Goal: Task Accomplishment & Management: Manage account settings

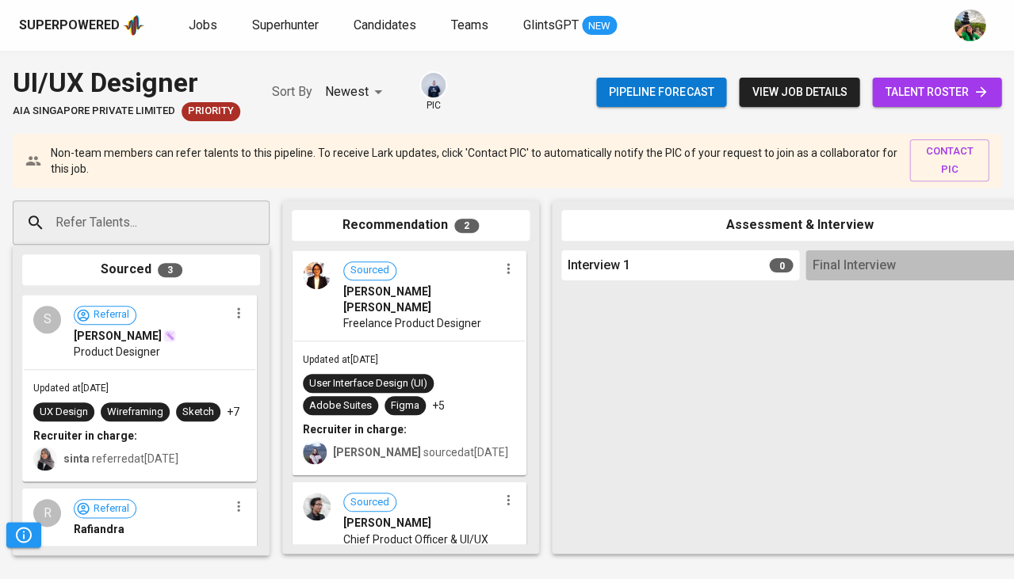
click at [169, 210] on input "Refer Talents..." at bounding box center [135, 223] width 166 height 30
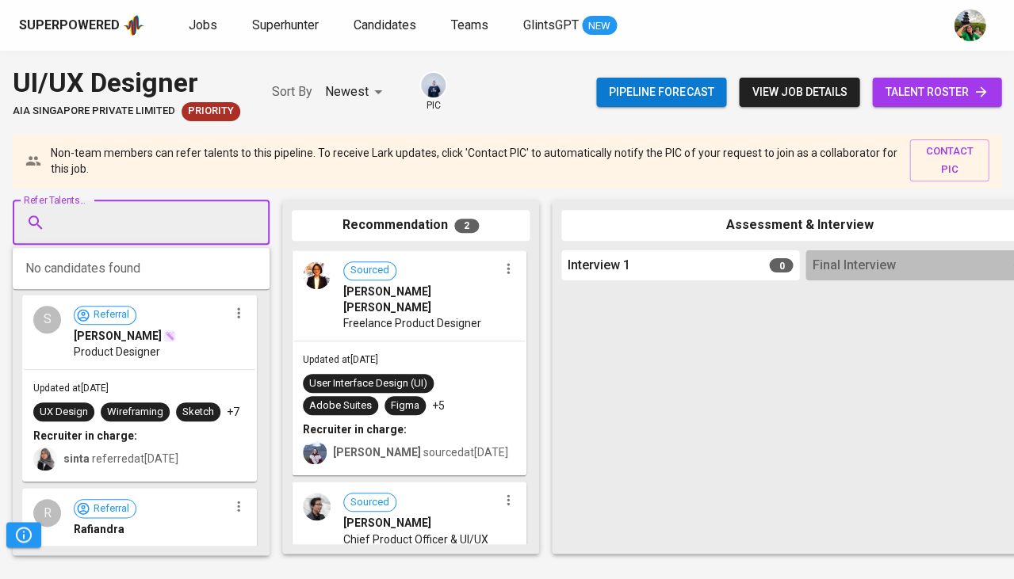
paste input "[EMAIL_ADDRESS][DOMAIN_NAME]"
type input "[EMAIL_ADDRESS][DOMAIN_NAME]"
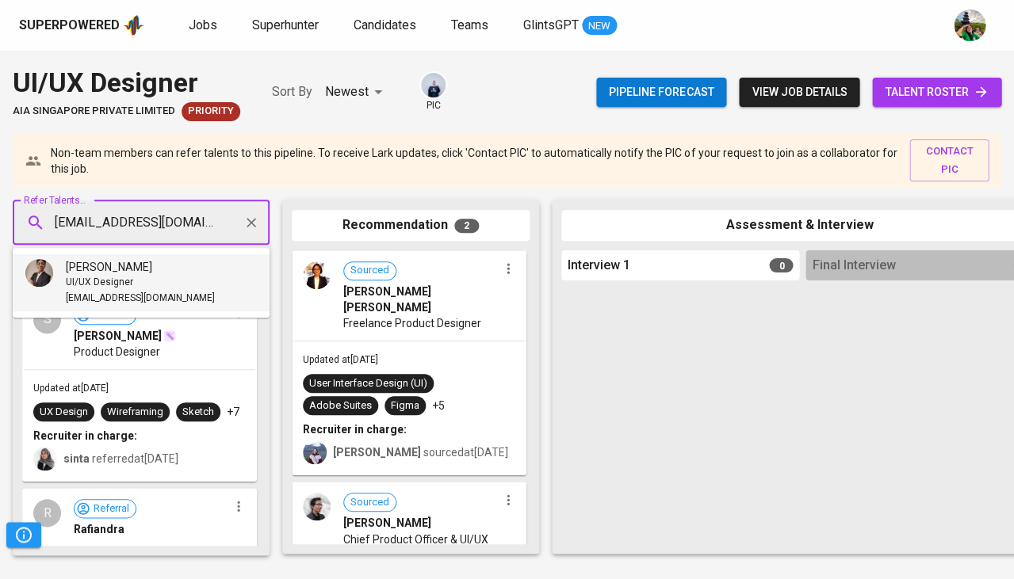
click at [138, 274] on span "[PERSON_NAME]" at bounding box center [109, 267] width 86 height 16
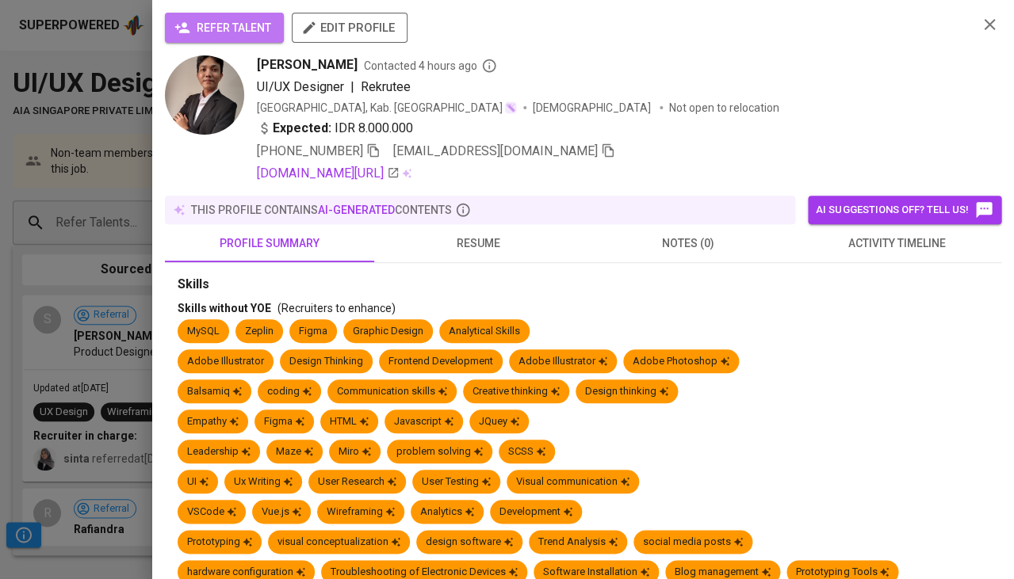
click at [240, 21] on span "refer talent" at bounding box center [225, 28] width 94 height 20
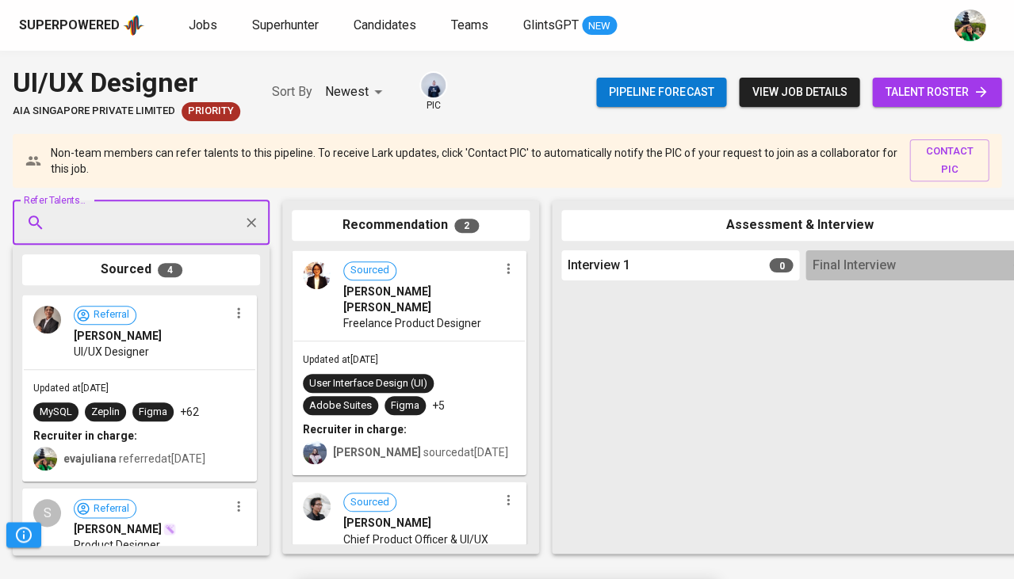
paste input "icipta00@gmail.com"
type input "icipta00@gmail.com"
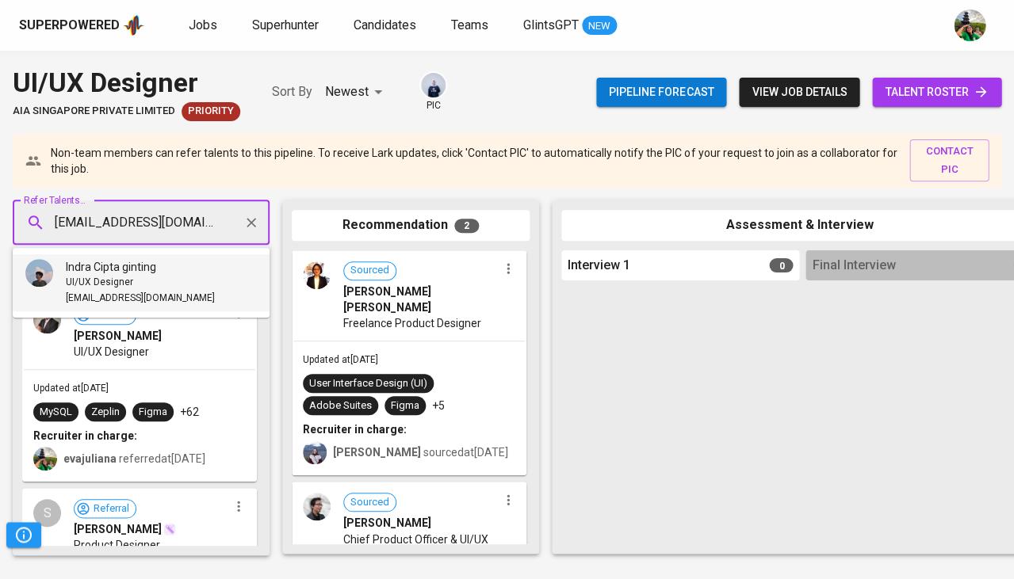
click at [137, 269] on span "Indra Cipta ginting" at bounding box center [111, 267] width 90 height 16
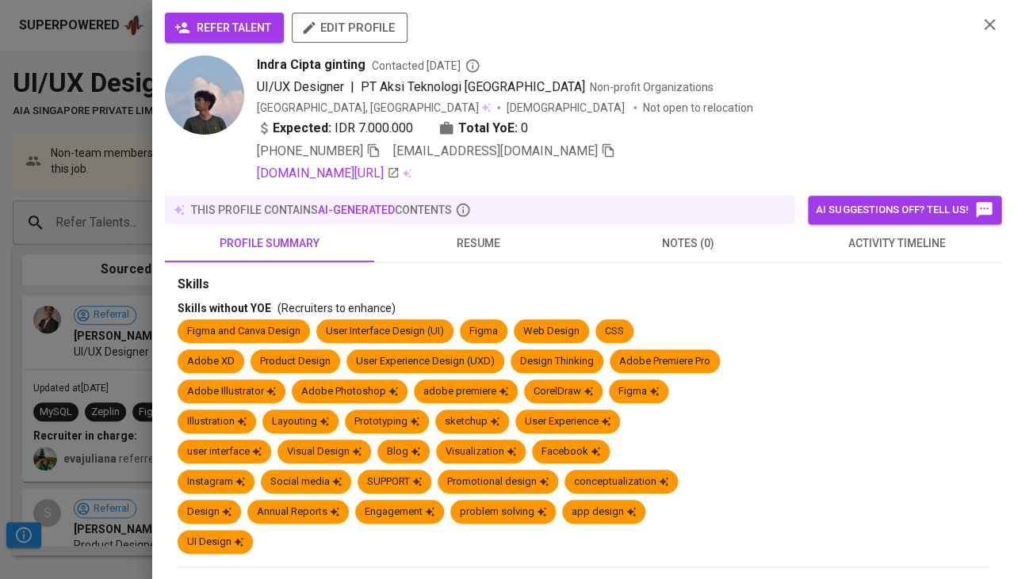
click at [268, 27] on span "refer talent" at bounding box center [225, 28] width 94 height 20
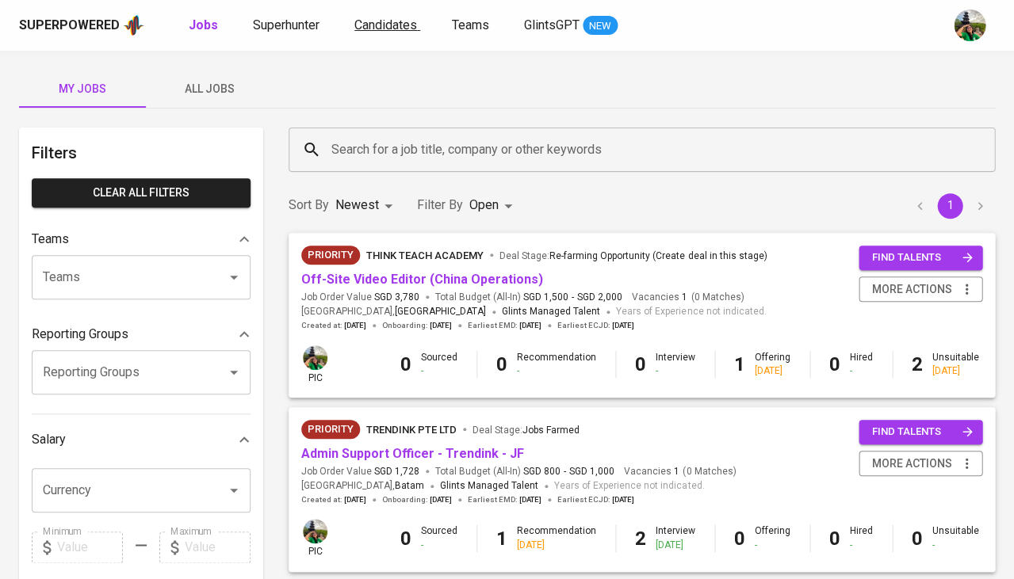
click at [407, 19] on span "Candidates" at bounding box center [385, 24] width 63 height 15
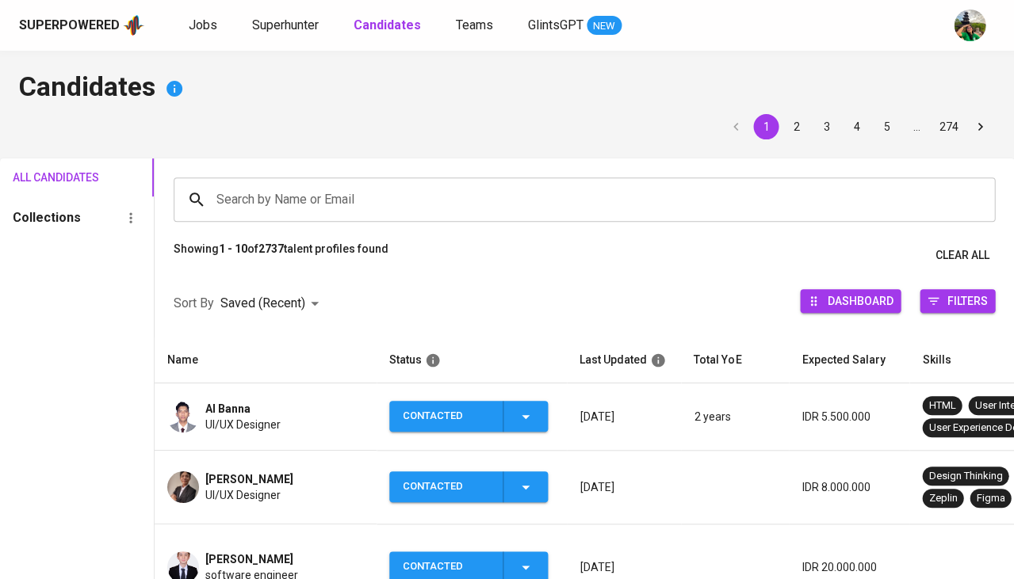
click at [238, 487] on span "UI/UX Designer" at bounding box center [242, 495] width 75 height 16
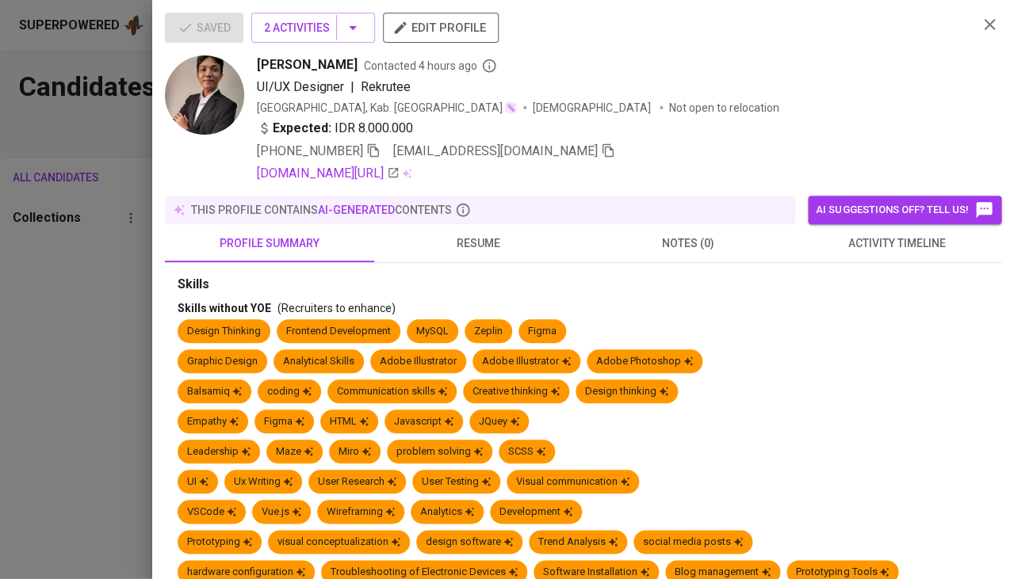
click at [574, 150] on div "+62 821-2169-7108 gunturalharits28@gmail.com" at bounding box center [611, 151] width 708 height 19
click at [601, 149] on icon "button" at bounding box center [608, 150] width 14 height 14
click at [101, 304] on div at bounding box center [507, 289] width 1014 height 579
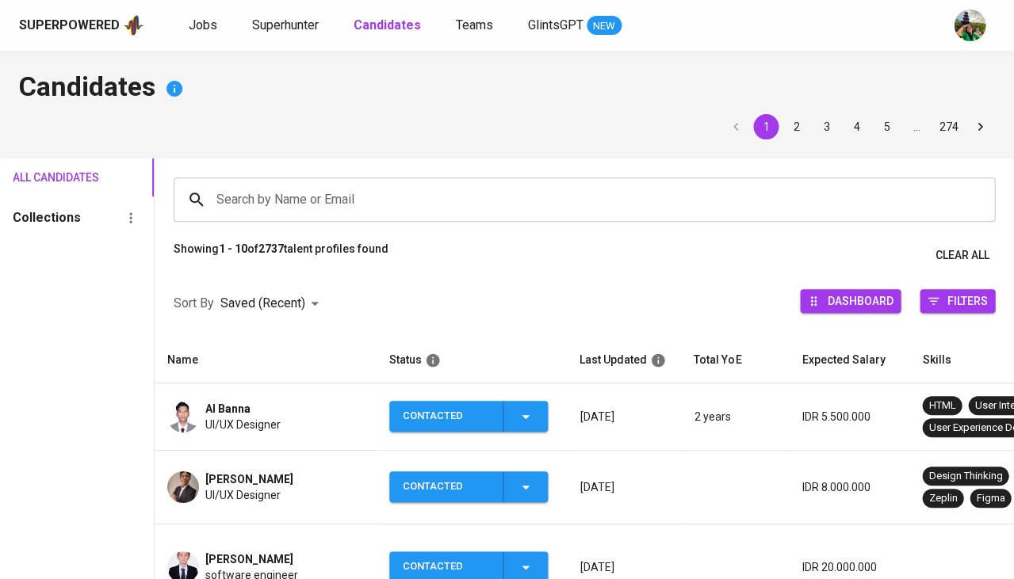
click at [301, 195] on input "Search by Name or Email" at bounding box center [587, 200] width 751 height 30
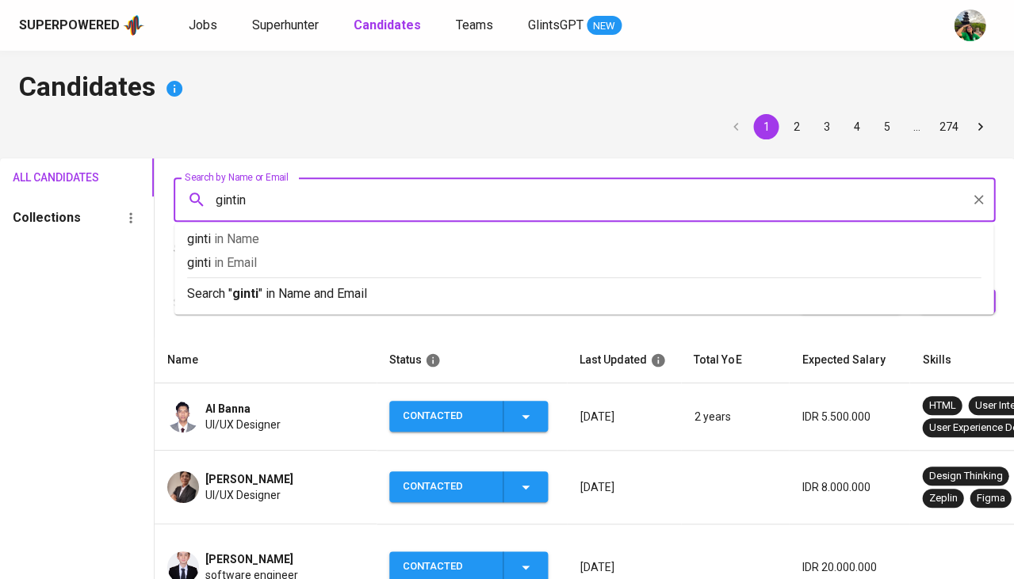
type input "ginting"
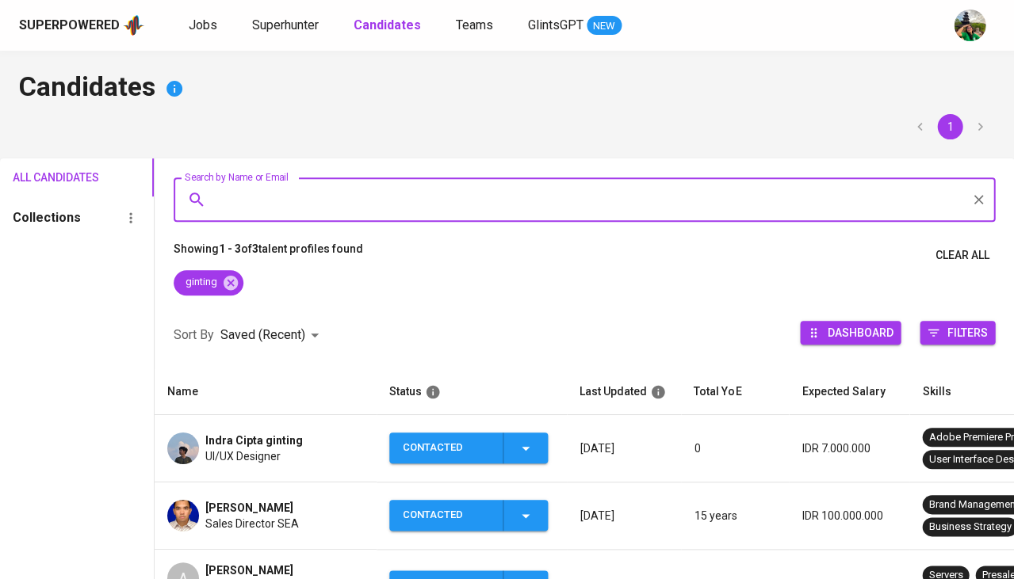
click at [254, 426] on td "Indra Cipta ginting UI/UX Designer" at bounding box center [266, 448] width 222 height 67
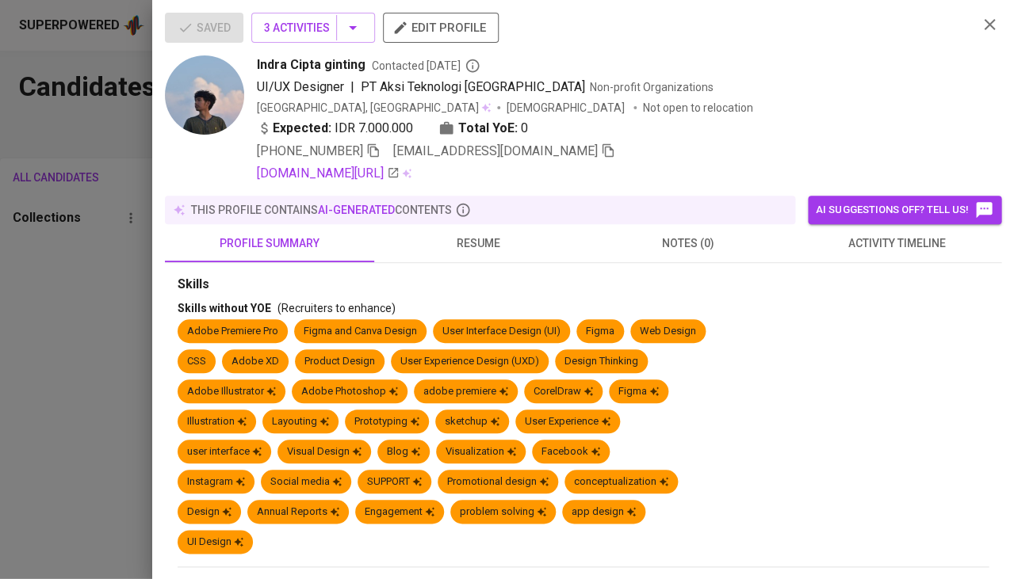
click at [527, 146] on div "+62 813-1756-7533 icipta00@gmail.com" at bounding box center [611, 151] width 708 height 19
click at [602, 146] on icon "button" at bounding box center [607, 150] width 11 height 13
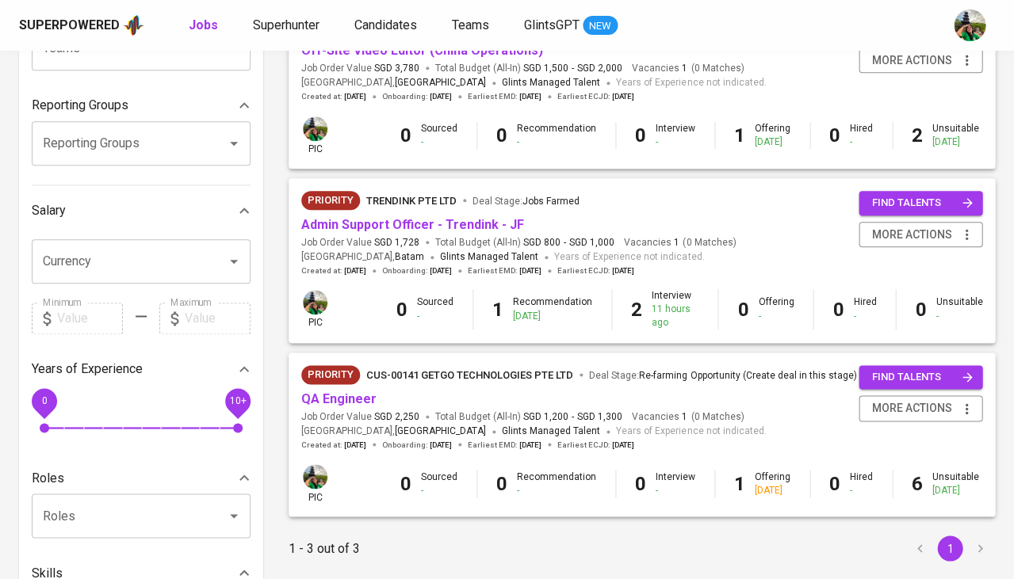
scroll to position [255, 0]
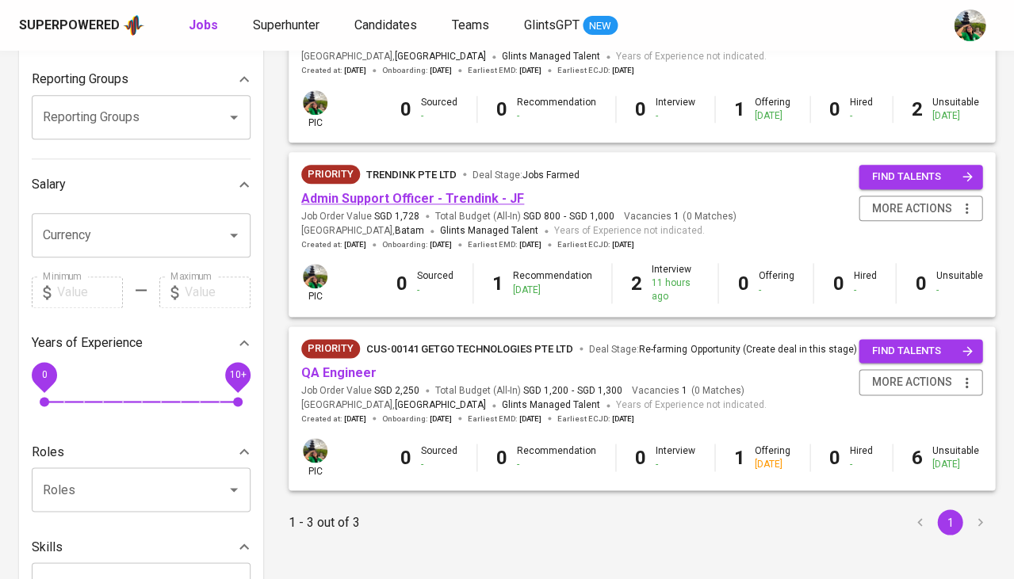
click at [399, 191] on link "Admin Support Officer - Trendink - JF" at bounding box center [412, 198] width 223 height 15
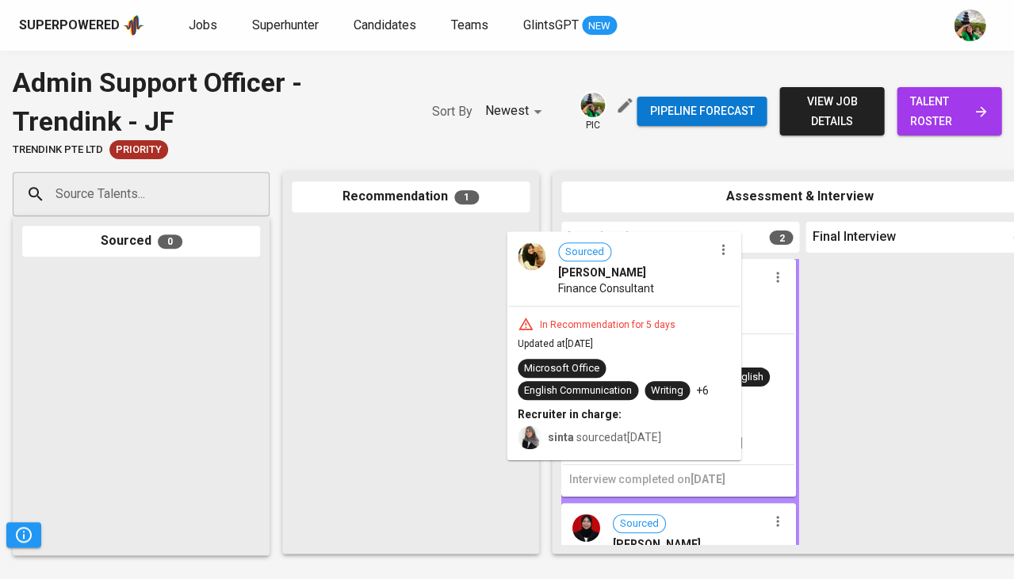
drag, startPoint x: 431, startPoint y: 296, endPoint x: 653, endPoint y: 311, distance: 222.4
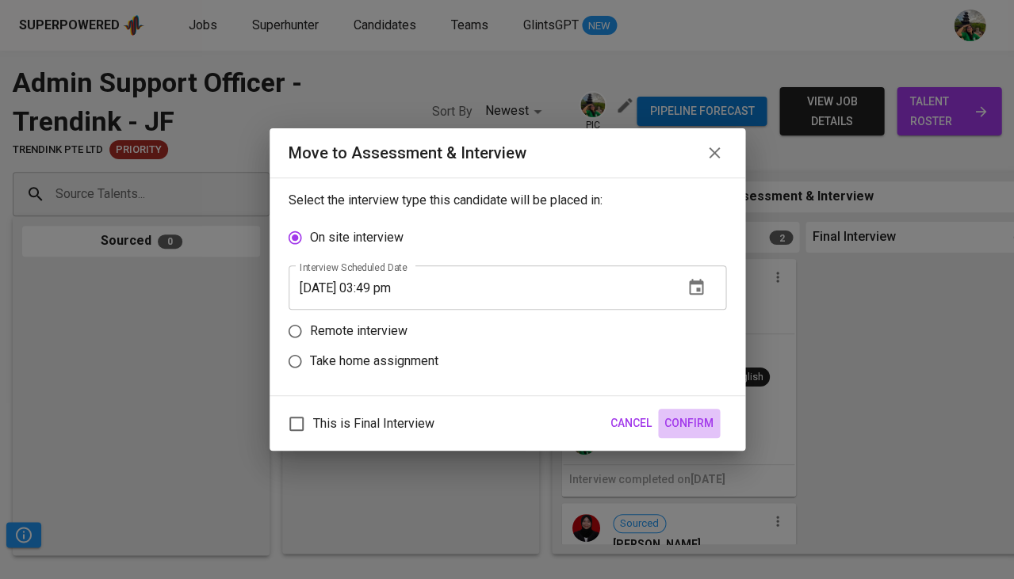
click at [686, 414] on span "Confirm" at bounding box center [688, 424] width 49 height 20
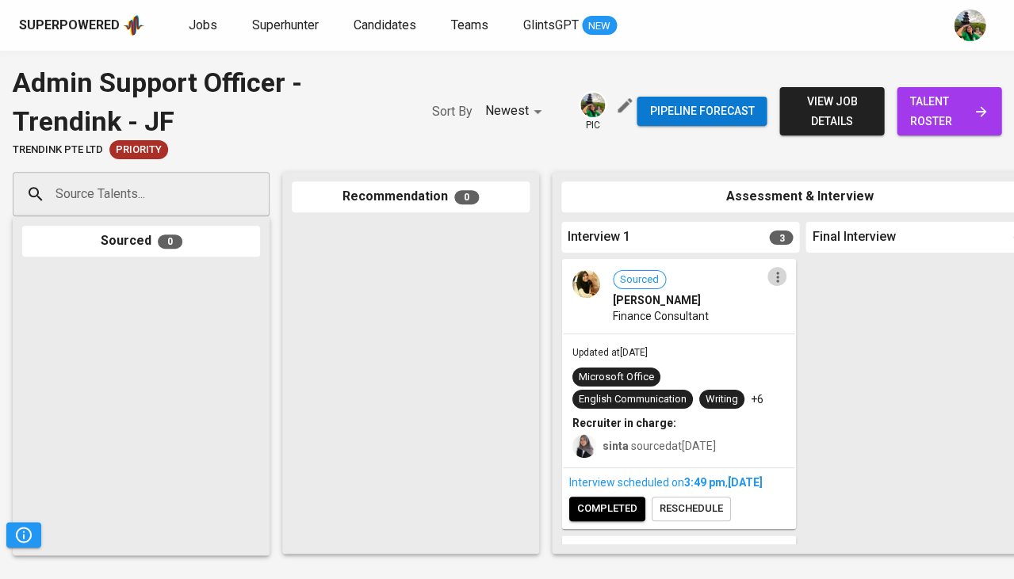
click at [770, 281] on icon "button" at bounding box center [778, 277] width 16 height 16
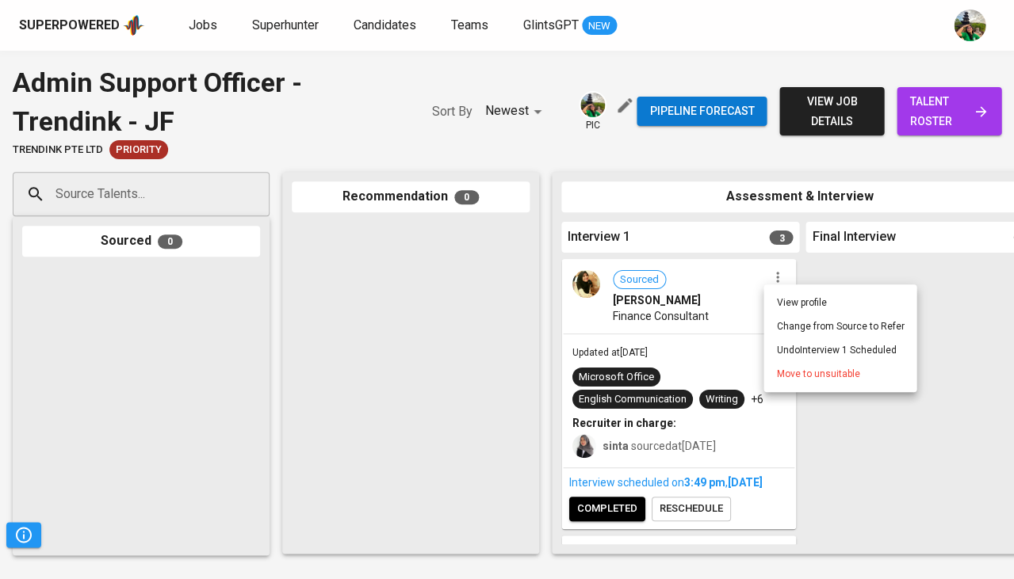
click at [781, 369] on span "Move to unsuitable" at bounding box center [817, 374] width 83 height 14
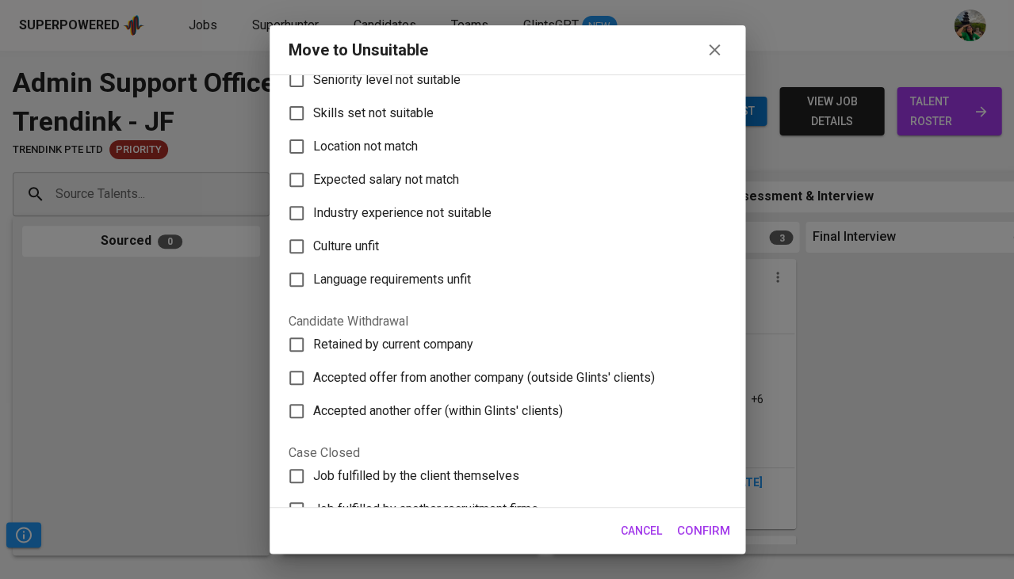
scroll to position [86, 0]
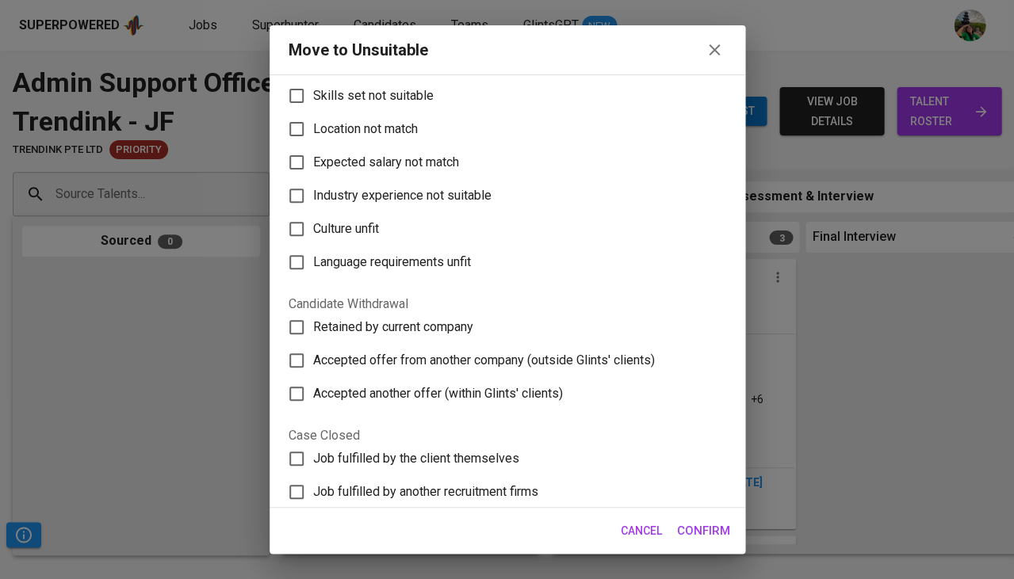
click at [491, 351] on span "Accepted offer from another company (outside Glints' clients)" at bounding box center [484, 360] width 342 height 19
click at [313, 344] on input "Accepted offer from another company (outside Glints' clients)" at bounding box center [296, 360] width 33 height 33
checkbox input "true"
click at [698, 525] on span "Confirm" at bounding box center [703, 531] width 53 height 21
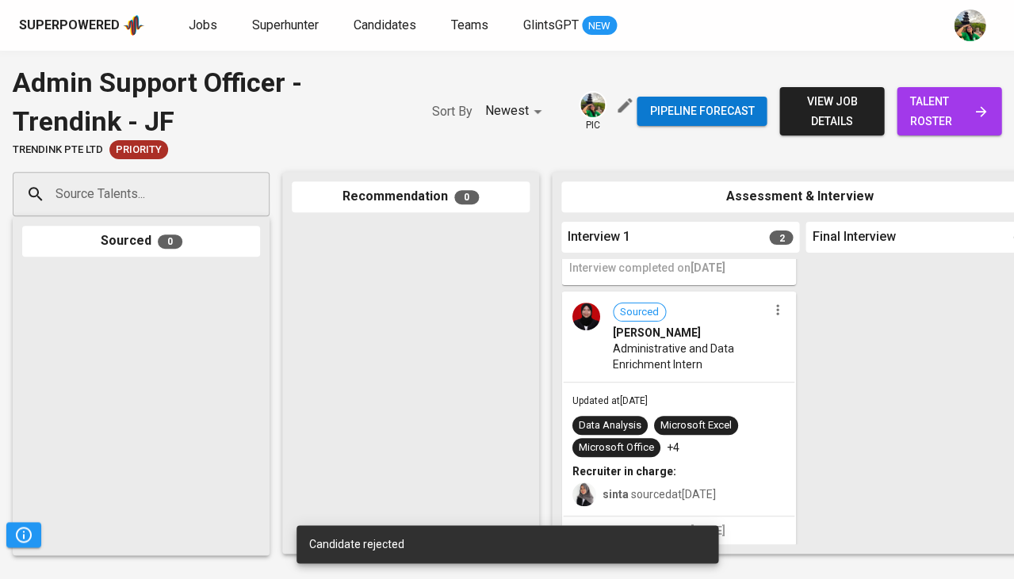
scroll to position [211, 0]
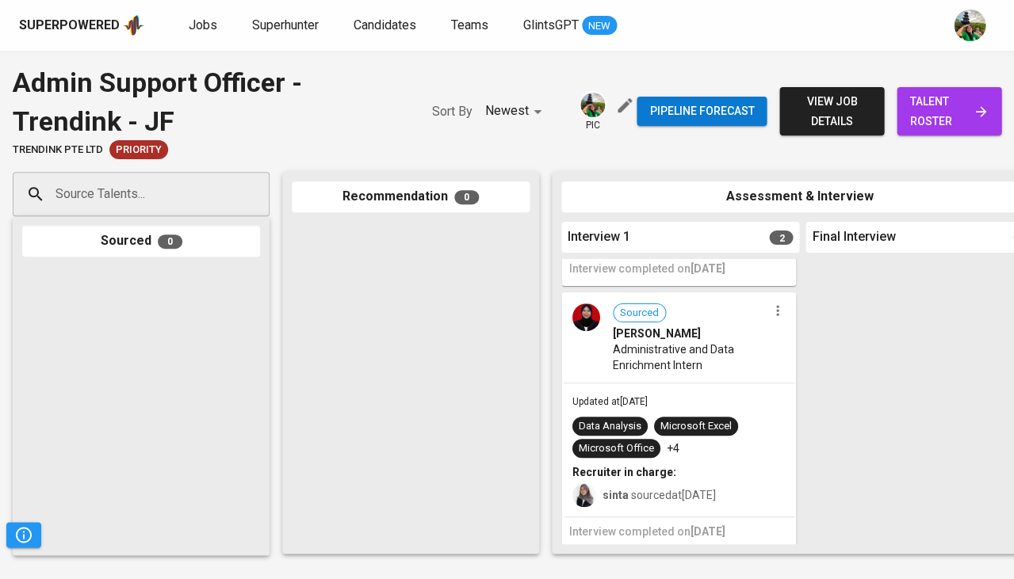
click at [767, 314] on div at bounding box center [777, 310] width 21 height 21
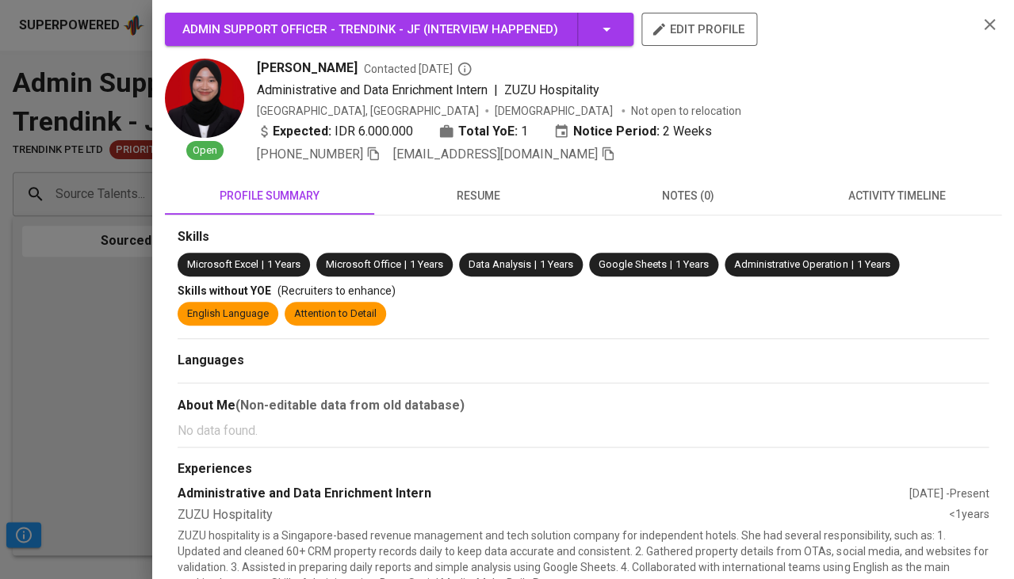
click at [69, 357] on div at bounding box center [507, 289] width 1014 height 579
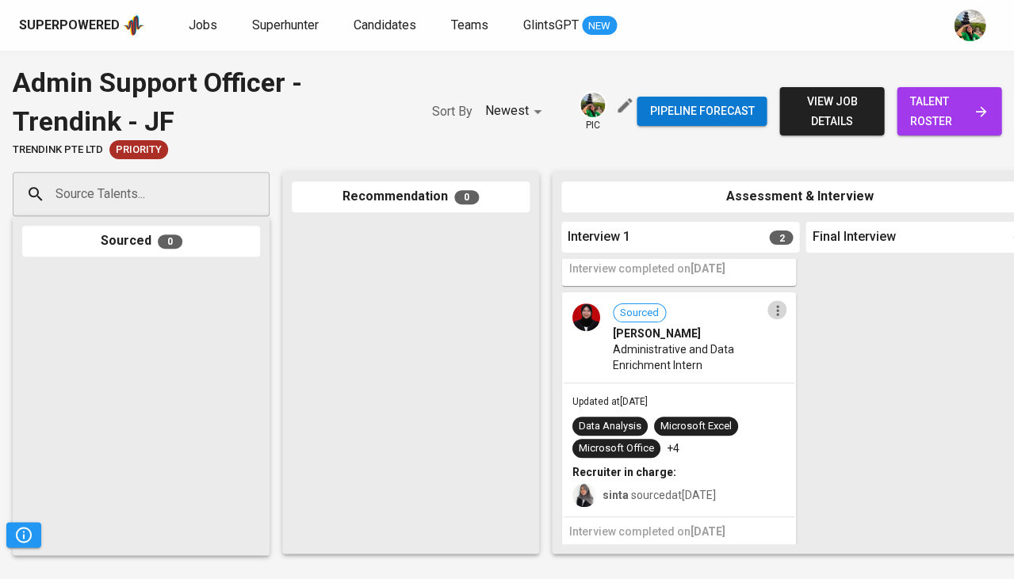
click at [776, 306] on icon "button" at bounding box center [778, 311] width 16 height 16
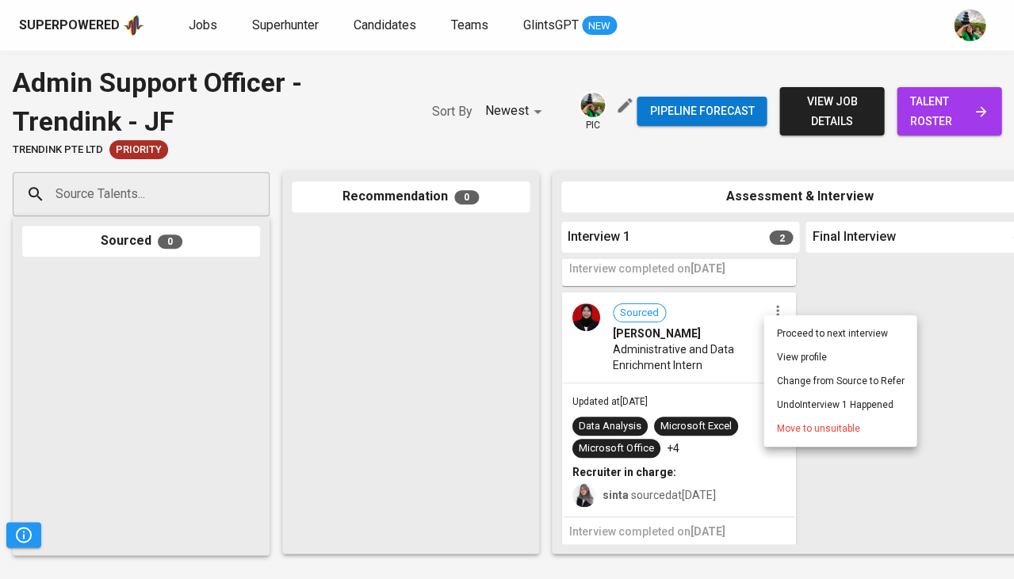
click at [193, 29] on div at bounding box center [507, 289] width 1014 height 579
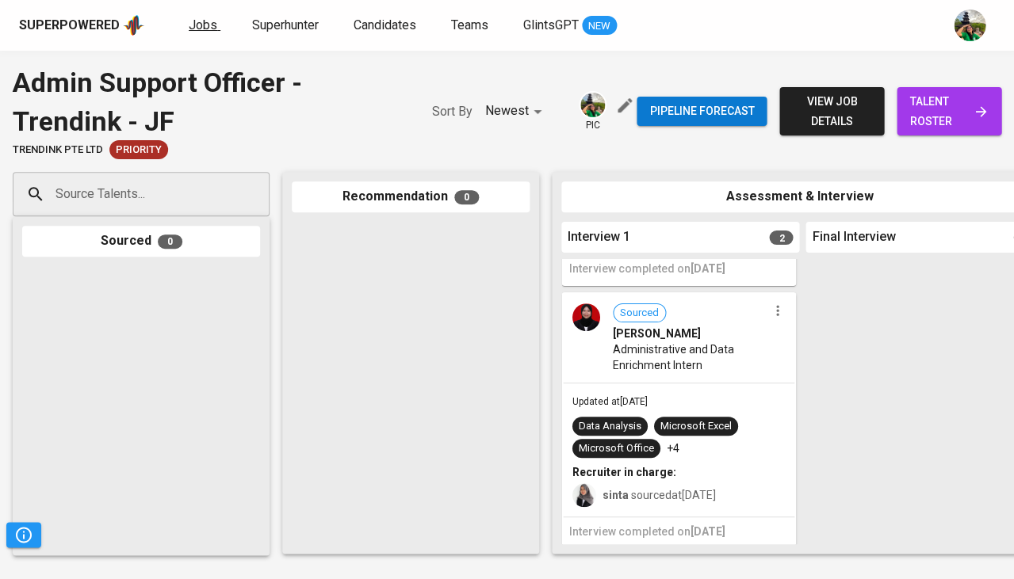
click at [212, 25] on span "Jobs" at bounding box center [203, 24] width 29 height 15
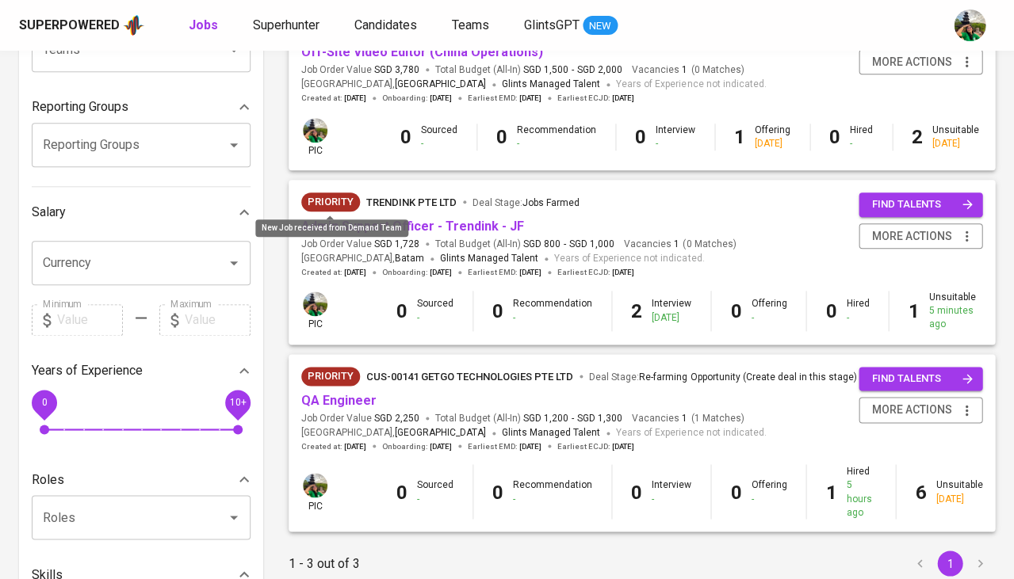
scroll to position [231, 0]
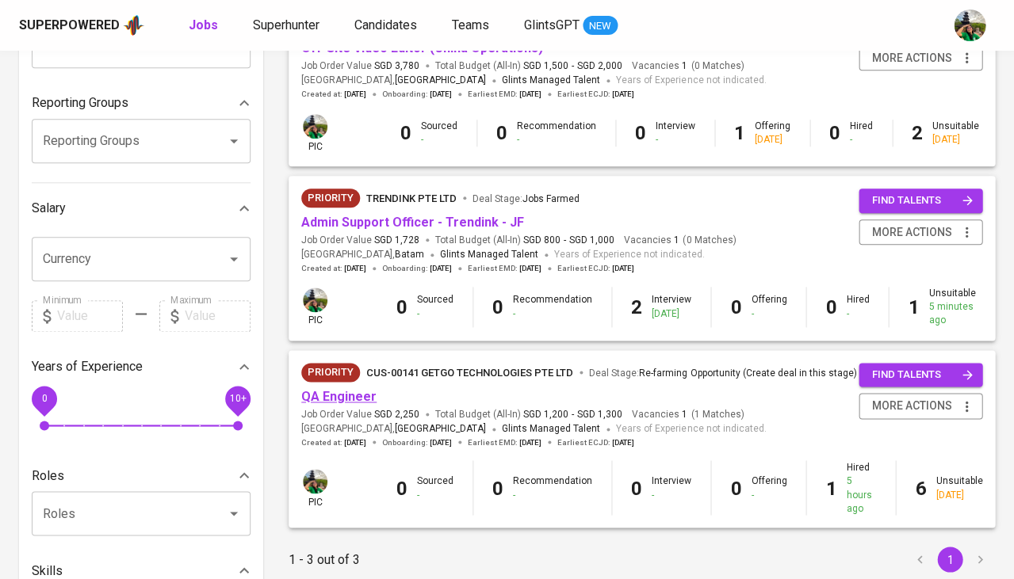
click at [337, 391] on link "QA Engineer" at bounding box center [338, 396] width 75 height 15
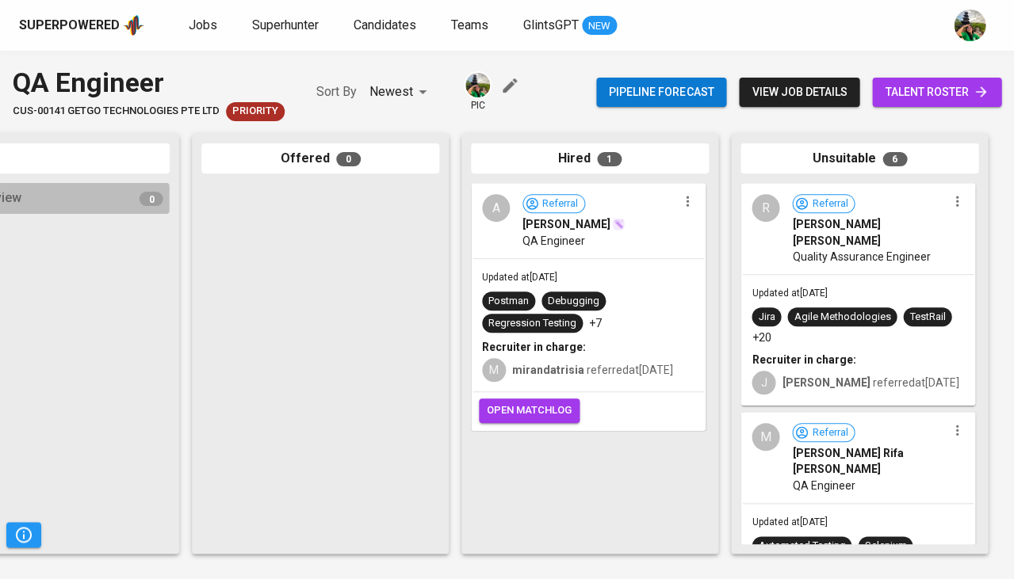
scroll to position [0, 874]
click at [609, 256] on div "A Referral [PERSON_NAME] QA Engineer" at bounding box center [587, 221] width 231 height 73
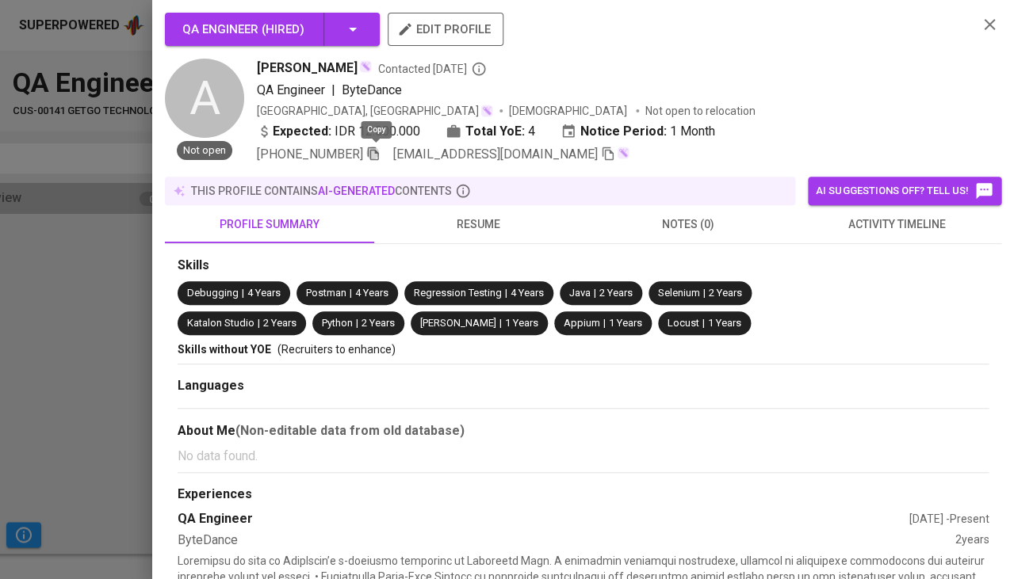
click at [372, 155] on icon "button" at bounding box center [373, 154] width 14 height 14
click at [62, 337] on div at bounding box center [507, 289] width 1014 height 579
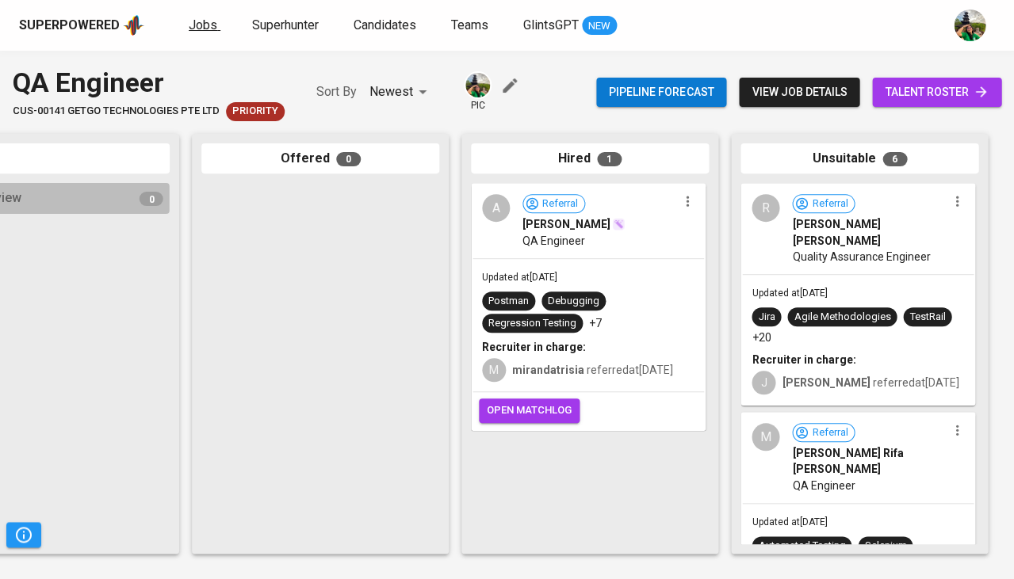
click at [205, 31] on span "Jobs" at bounding box center [203, 24] width 29 height 15
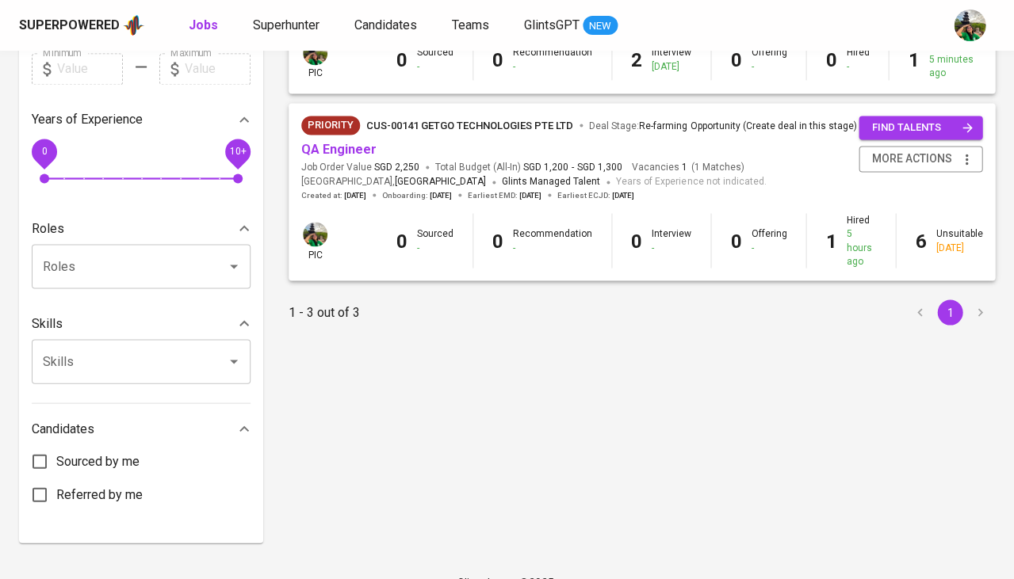
scroll to position [477, 0]
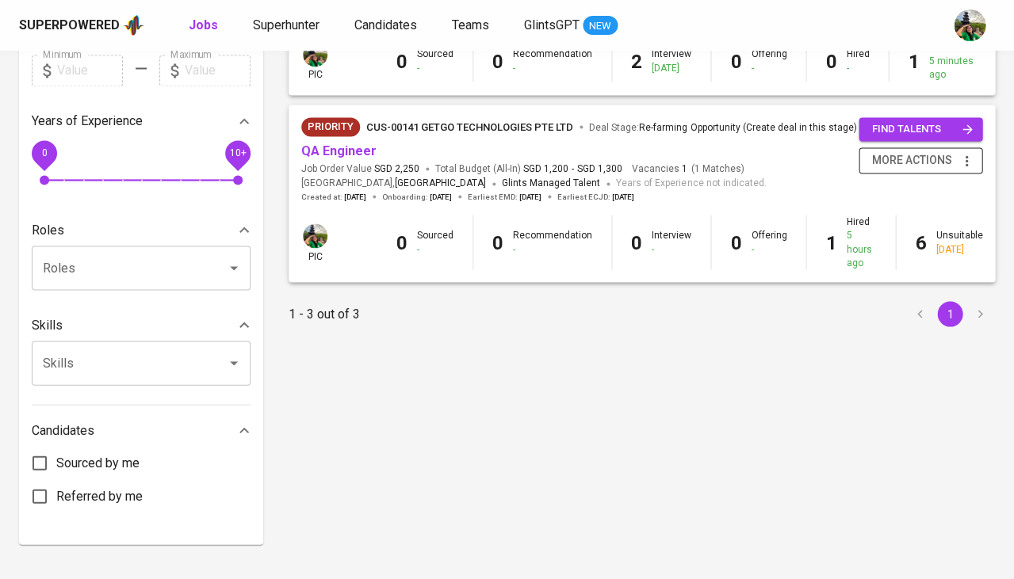
click at [968, 156] on icon "button" at bounding box center [966, 161] width 16 height 16
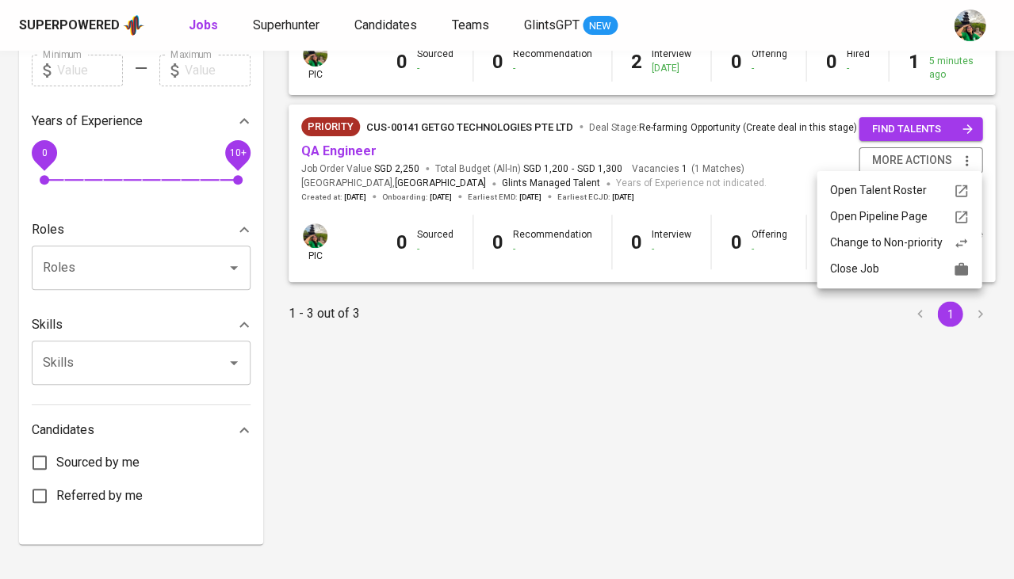
click at [917, 275] on div "Close Job" at bounding box center [898, 269] width 139 height 17
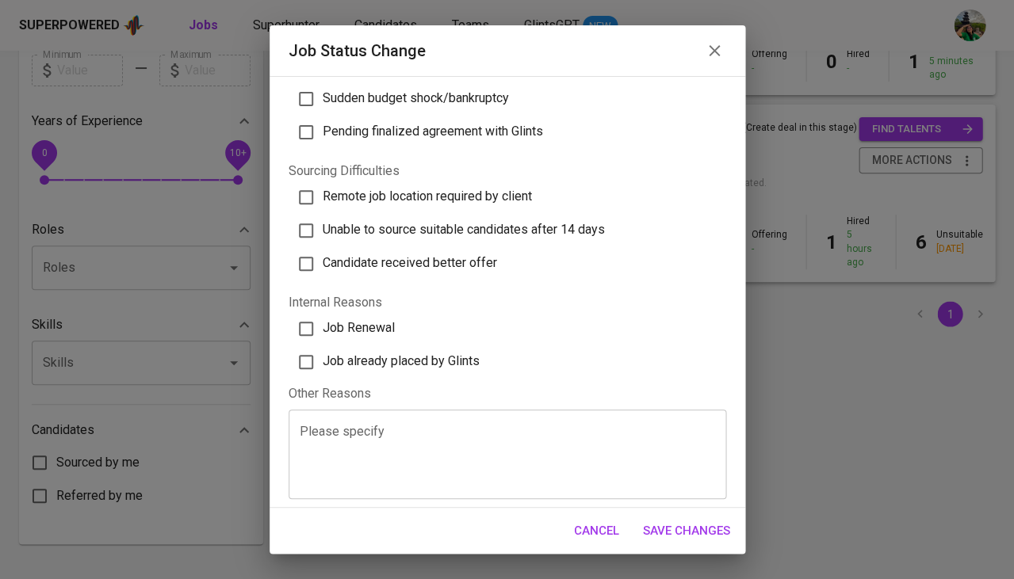
scroll to position [428, 0]
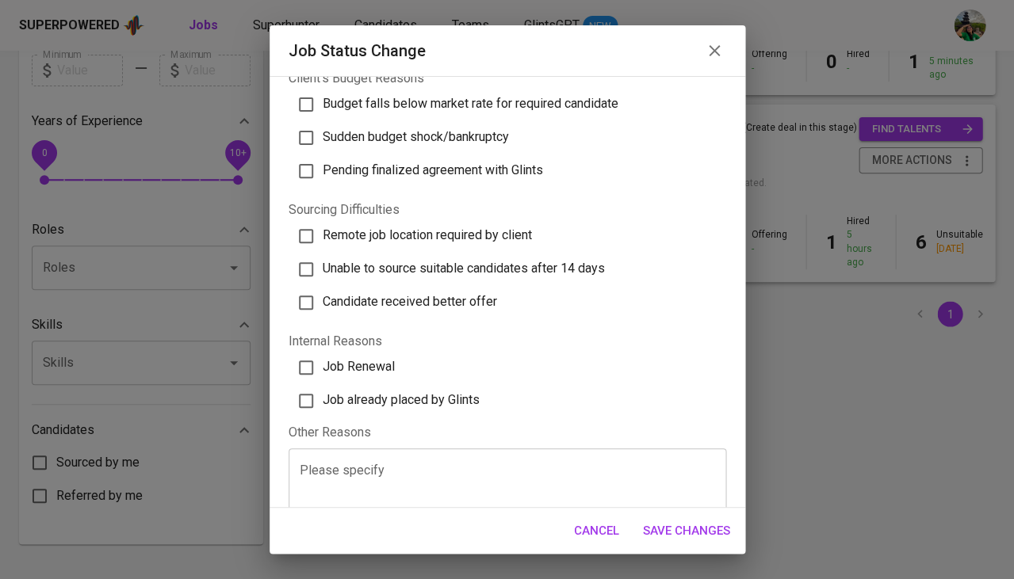
click at [400, 392] on span "Job already placed by Glints" at bounding box center [401, 399] width 157 height 15
click at [323, 384] on input "Job already placed by Glints" at bounding box center [305, 400] width 33 height 33
checkbox input "true"
click at [681, 529] on span "Save Changes" at bounding box center [686, 531] width 87 height 21
